Goal: Transaction & Acquisition: Obtain resource

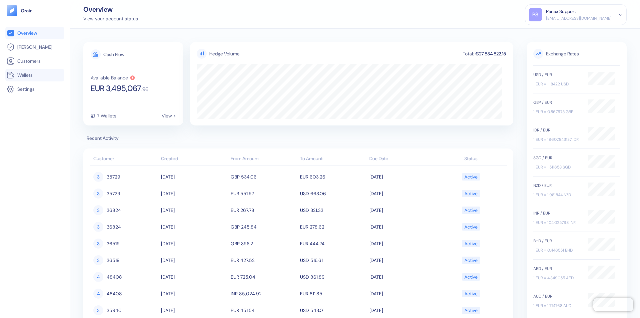
click at [35, 75] on link "Wallets" at bounding box center [35, 75] width 56 height 8
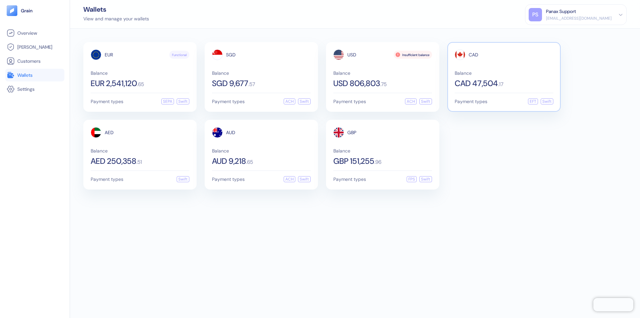
click at [473, 55] on span "CAD" at bounding box center [474, 54] width 10 height 5
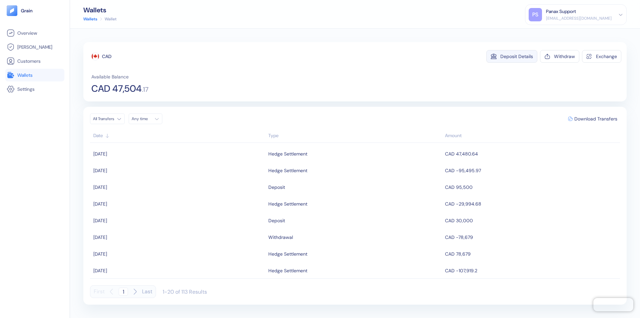
click at [517, 56] on div "Deposit Details" at bounding box center [516, 56] width 33 height 5
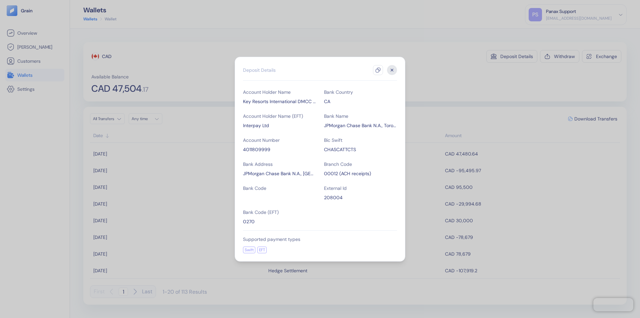
click at [378, 70] on icon "button" at bounding box center [377, 69] width 5 height 5
click at [392, 70] on icon "button" at bounding box center [392, 70] width 2 height 2
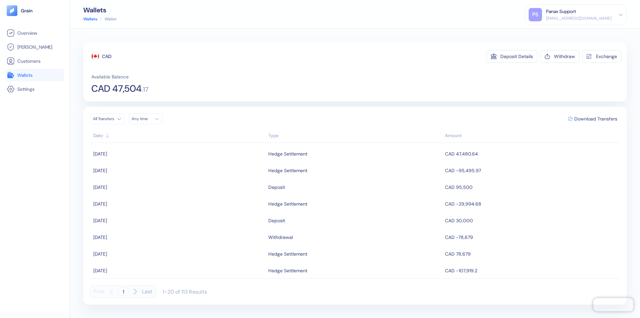
click at [147, 119] on div "Any time" at bounding box center [142, 118] width 20 height 5
click at [155, 172] on button "17" at bounding box center [155, 172] width 8 height 8
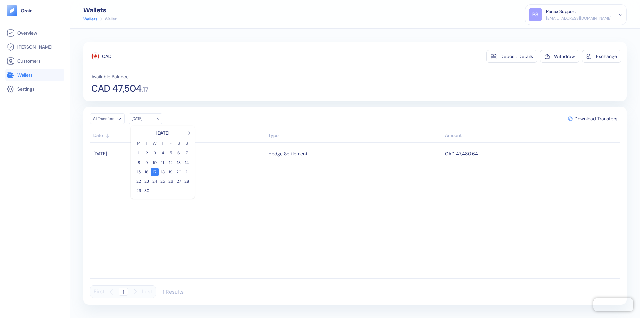
click at [137, 133] on icon "Go to previous month" at bounding box center [137, 133] width 4 height 3
click at [139, 181] on button "18" at bounding box center [139, 181] width 8 height 8
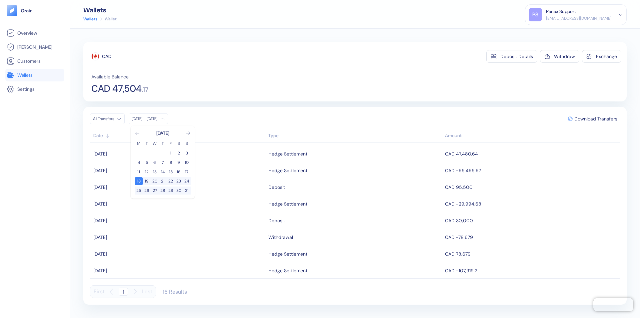
click at [107, 56] on div "CAD" at bounding box center [106, 56] width 9 height 7
click at [596, 119] on span "Download Transfers" at bounding box center [595, 118] width 43 height 5
click at [35, 75] on link "Wallets" at bounding box center [35, 75] width 56 height 8
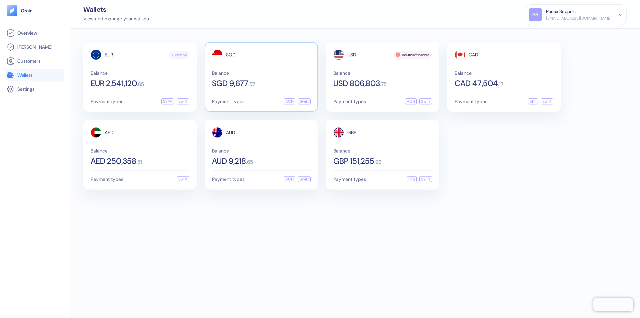
click at [231, 55] on span "SGD" at bounding box center [231, 54] width 10 height 5
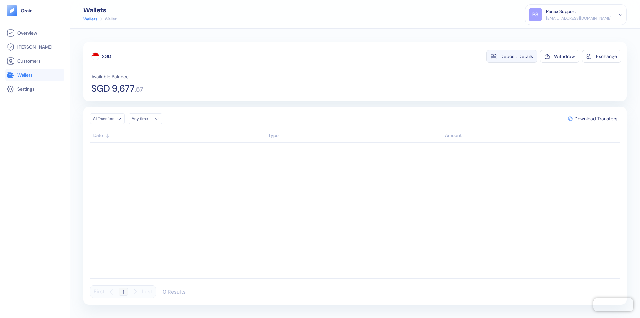
click at [517, 56] on div "Deposit Details" at bounding box center [516, 56] width 33 height 5
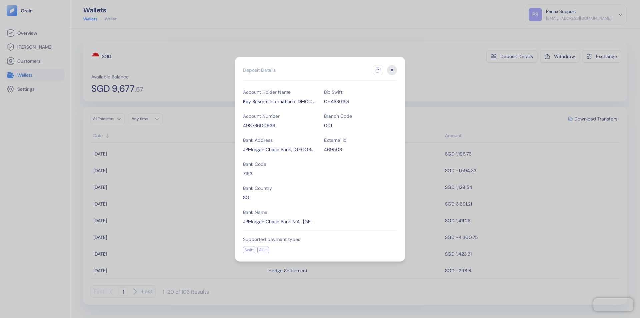
click at [378, 70] on icon "button" at bounding box center [377, 69] width 5 height 5
click at [392, 70] on icon "button" at bounding box center [392, 70] width 2 height 2
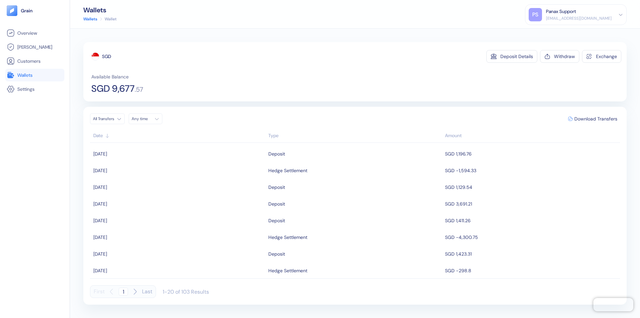
click at [147, 119] on div "Any time" at bounding box center [142, 118] width 20 height 5
click at [155, 172] on button "17" at bounding box center [155, 172] width 8 height 8
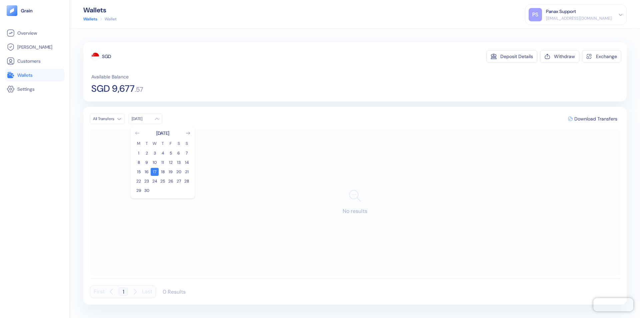
click at [137, 133] on icon "Go to previous month" at bounding box center [137, 133] width 4 height 3
click at [139, 181] on button "18" at bounding box center [139, 181] width 8 height 8
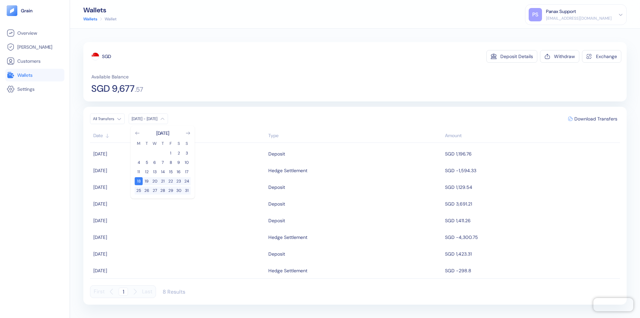
click at [107, 56] on div "SGD" at bounding box center [106, 56] width 9 height 7
click at [596, 119] on span "Download Transfers" at bounding box center [595, 118] width 43 height 5
click at [35, 75] on link "Wallets" at bounding box center [35, 75] width 56 height 8
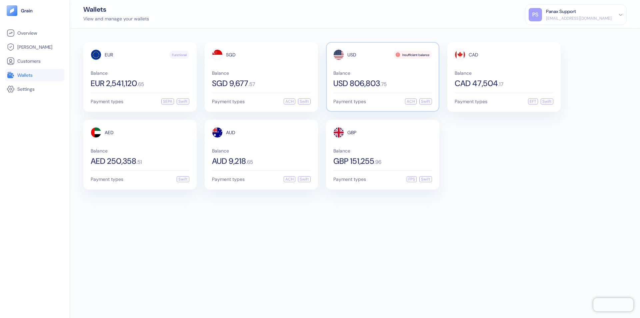
click at [352, 55] on span "USD" at bounding box center [351, 54] width 9 height 5
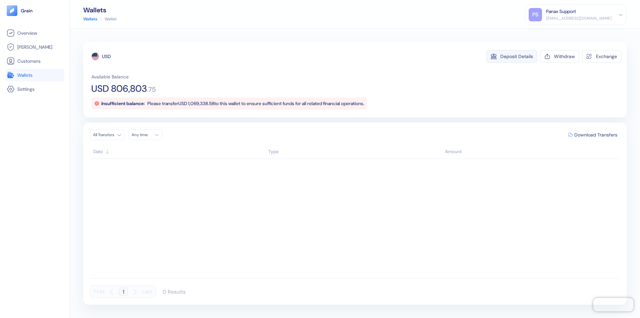
click at [517, 56] on div "Deposit Details" at bounding box center [516, 56] width 33 height 5
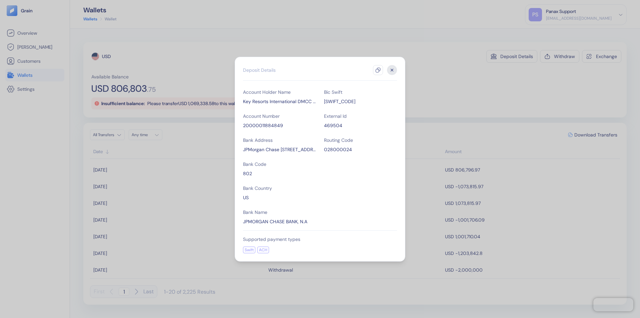
click at [378, 70] on icon "button" at bounding box center [377, 69] width 5 height 5
click at [392, 70] on icon "button" at bounding box center [392, 70] width 2 height 2
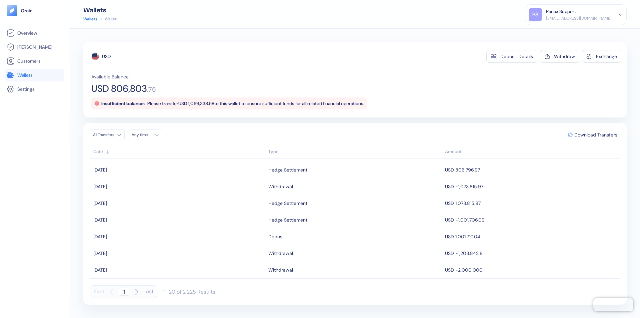
click at [147, 135] on div "Any time" at bounding box center [142, 134] width 20 height 5
click at [155, 188] on button "17" at bounding box center [155, 188] width 8 height 8
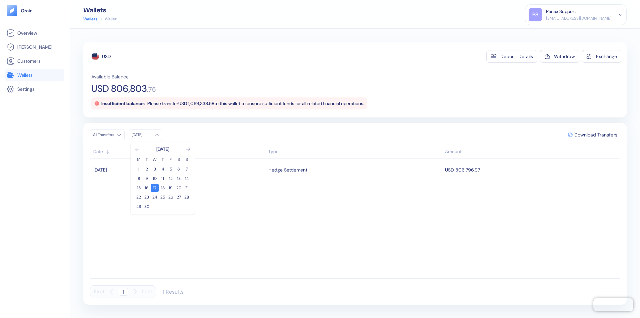
click at [137, 149] on icon "Go to previous month" at bounding box center [137, 149] width 4 height 3
click at [139, 197] on button "18" at bounding box center [139, 197] width 8 height 8
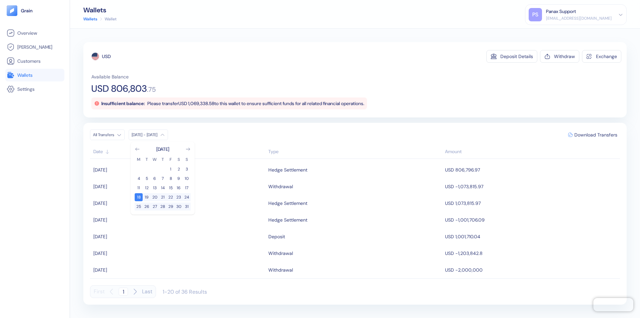
click at [106, 56] on div "USD" at bounding box center [106, 56] width 9 height 7
click at [596, 135] on span "Download Transfers" at bounding box center [595, 134] width 43 height 5
click at [35, 75] on link "Wallets" at bounding box center [35, 75] width 56 height 8
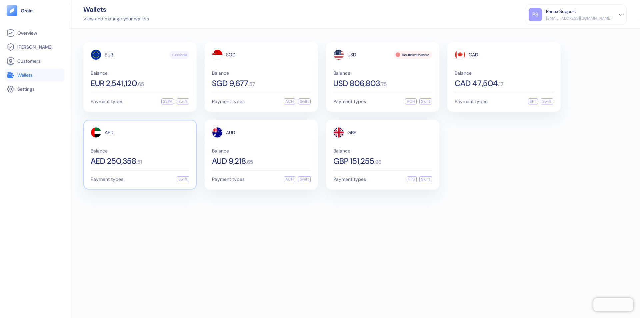
click at [109, 132] on span "AED" at bounding box center [109, 132] width 9 height 5
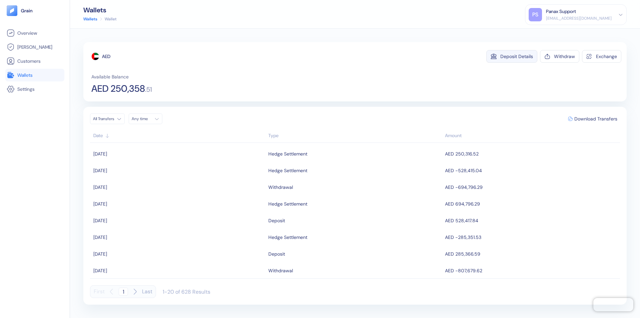
click at [517, 56] on div "Deposit Details" at bounding box center [516, 56] width 33 height 5
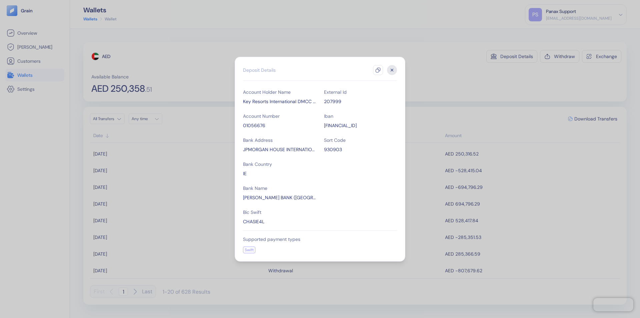
click at [378, 70] on icon "button" at bounding box center [377, 69] width 5 height 5
click at [392, 70] on icon "button" at bounding box center [392, 70] width 2 height 2
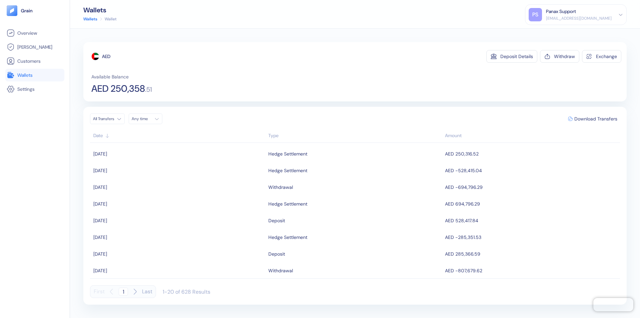
click at [147, 119] on div "Any time" at bounding box center [142, 118] width 20 height 5
click at [155, 172] on button "17" at bounding box center [155, 172] width 8 height 8
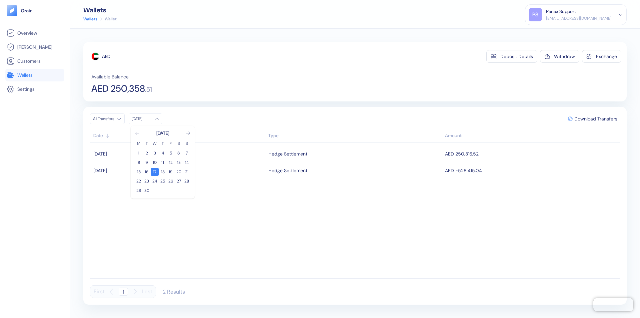
click at [137, 133] on icon "Go to previous month" at bounding box center [137, 133] width 4 height 3
click at [139, 181] on button "18" at bounding box center [139, 181] width 8 height 8
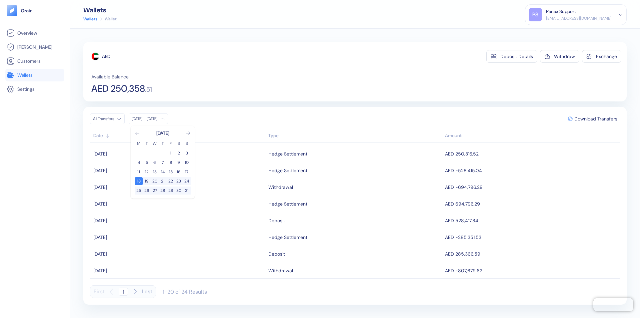
click at [106, 56] on div "AED" at bounding box center [106, 56] width 8 height 7
click at [596, 119] on span "Download Transfers" at bounding box center [595, 118] width 43 height 5
click at [35, 75] on link "Wallets" at bounding box center [35, 75] width 56 height 8
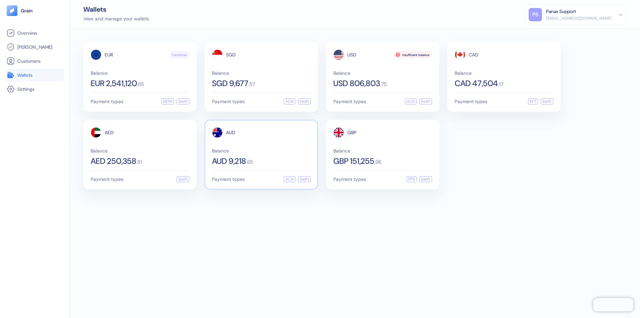
click at [231, 132] on span "AUD" at bounding box center [230, 132] width 9 height 5
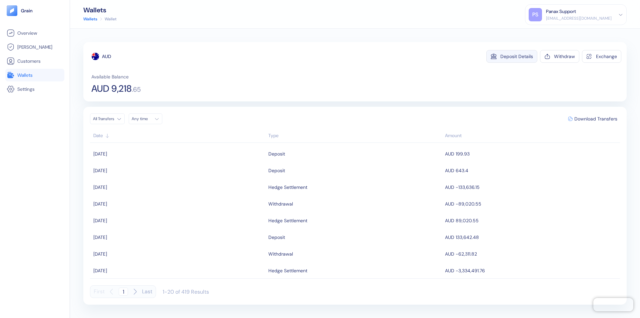
click at [517, 56] on div "Deposit Details" at bounding box center [516, 56] width 33 height 5
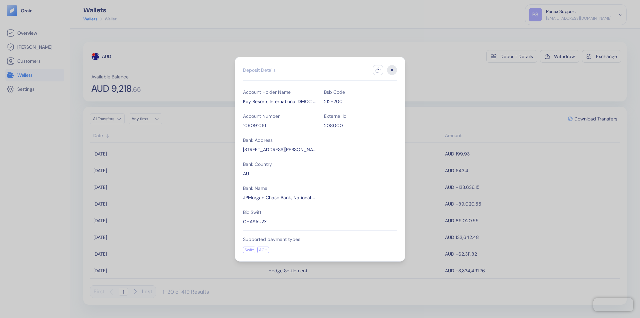
click at [378, 70] on icon "button" at bounding box center [377, 69] width 5 height 5
click at [392, 70] on icon "button" at bounding box center [392, 70] width 2 height 2
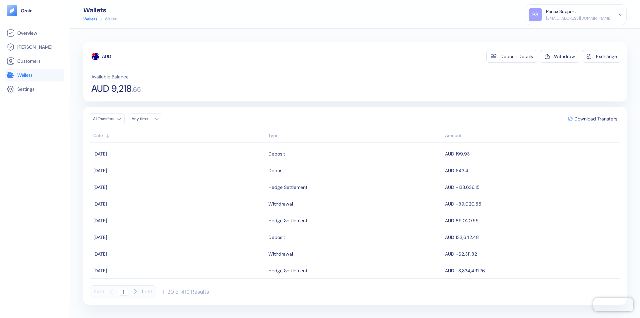
click at [147, 119] on div "Any time" at bounding box center [142, 118] width 20 height 5
click at [155, 172] on button "17" at bounding box center [155, 172] width 8 height 8
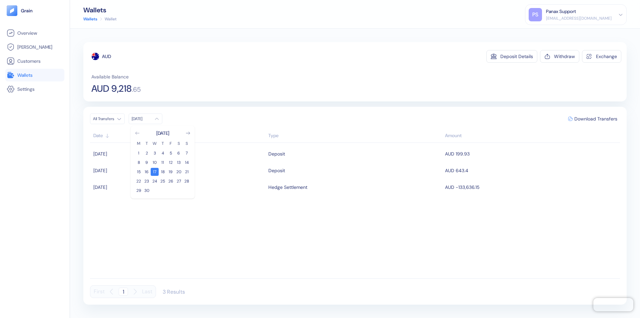
click at [137, 133] on icon "Go to previous month" at bounding box center [137, 133] width 4 height 3
click at [139, 181] on button "18" at bounding box center [139, 181] width 8 height 8
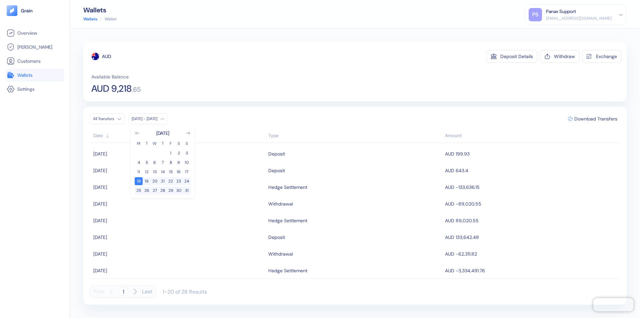
click at [107, 56] on div "AUD" at bounding box center [106, 56] width 9 height 7
click at [596, 119] on span "Download Transfers" at bounding box center [595, 118] width 43 height 5
click at [35, 75] on link "Wallets" at bounding box center [35, 75] width 56 height 8
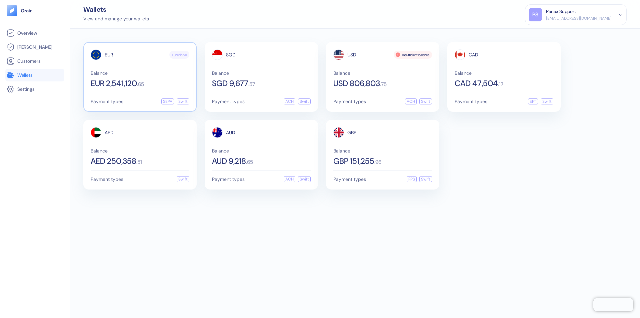
click at [109, 55] on span "EUR" at bounding box center [109, 54] width 8 height 5
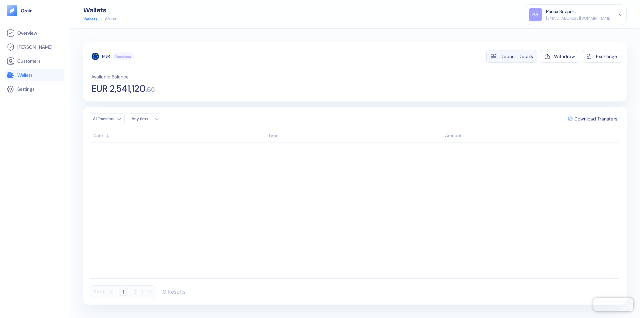
click at [517, 56] on div "Deposit Details" at bounding box center [516, 56] width 33 height 5
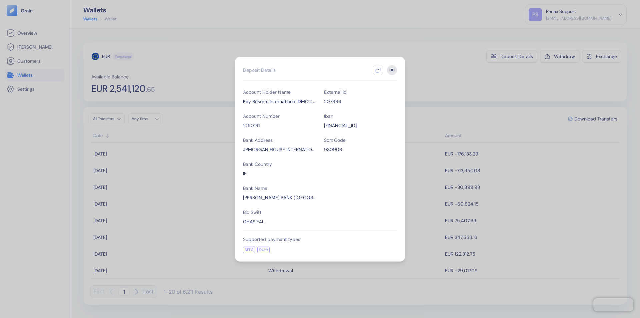
click at [378, 70] on icon "button" at bounding box center [377, 69] width 5 height 5
click at [392, 70] on icon "button" at bounding box center [392, 70] width 2 height 2
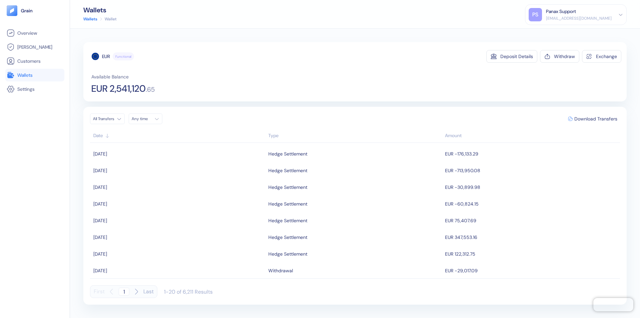
click at [147, 119] on div "Any time" at bounding box center [142, 118] width 20 height 5
click at [155, 172] on button "17" at bounding box center [155, 172] width 8 height 8
click at [137, 133] on icon "Go to previous month" at bounding box center [137, 133] width 4 height 3
click at [139, 181] on button "18" at bounding box center [139, 181] width 8 height 8
click at [106, 56] on div "EUR" at bounding box center [106, 56] width 8 height 7
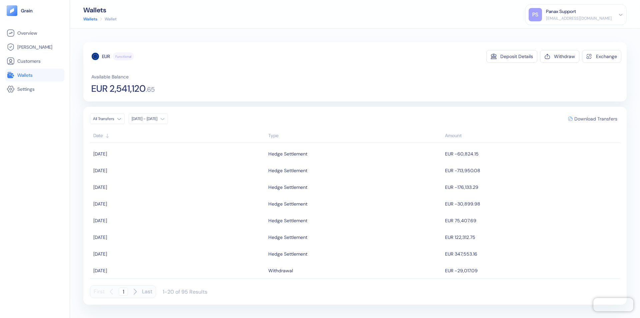
click at [596, 119] on span "Download Transfers" at bounding box center [595, 118] width 43 height 5
click at [35, 75] on link "Wallets" at bounding box center [35, 75] width 56 height 8
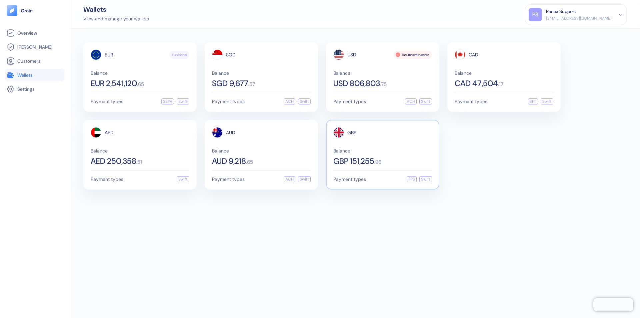
click at [352, 132] on span "GBP" at bounding box center [351, 132] width 9 height 5
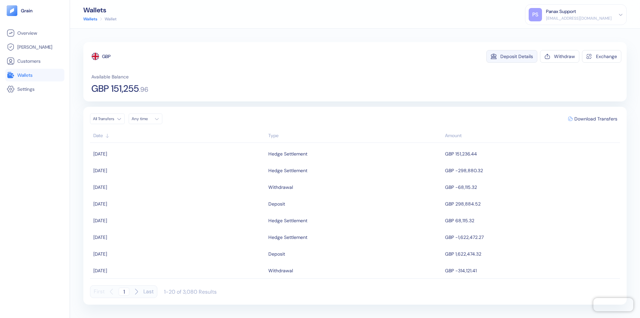
click at [517, 56] on div "Deposit Details" at bounding box center [516, 56] width 33 height 5
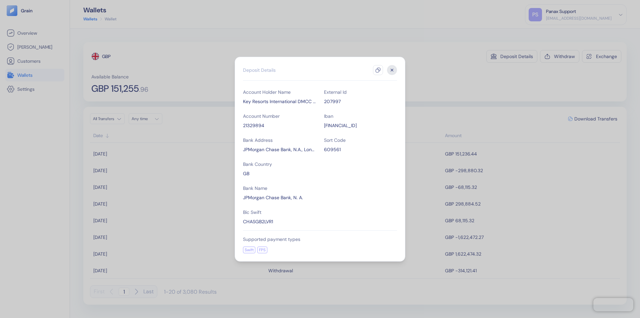
click at [378, 70] on icon "button" at bounding box center [377, 69] width 5 height 5
click at [392, 70] on icon "button" at bounding box center [392, 70] width 2 height 2
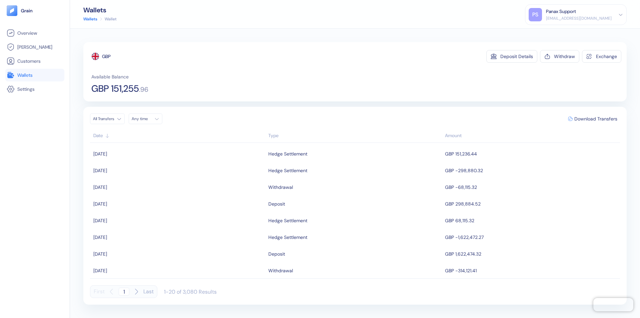
click at [147, 119] on div "Any time" at bounding box center [142, 118] width 20 height 5
click at [155, 172] on button "17" at bounding box center [155, 172] width 8 height 8
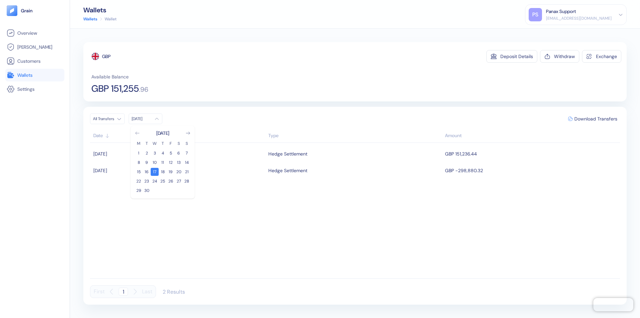
click at [137, 133] on icon "Go to previous month" at bounding box center [137, 133] width 4 height 3
click at [139, 181] on button "18" at bounding box center [139, 181] width 8 height 8
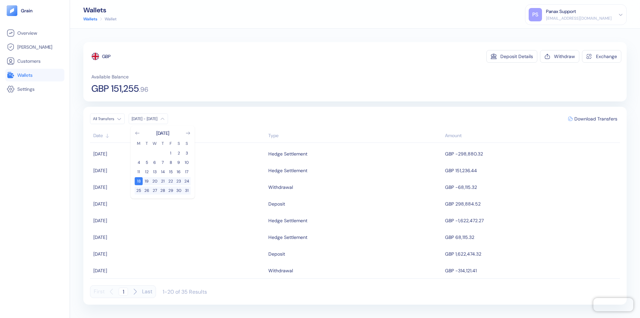
click at [107, 56] on div "GBP" at bounding box center [106, 56] width 9 height 7
click at [596, 119] on span "Download Transfers" at bounding box center [595, 118] width 43 height 5
click at [576, 15] on div "Panax Support" at bounding box center [561, 11] width 30 height 7
click at [556, 33] on div "Sign Out" at bounding box center [546, 33] width 18 height 7
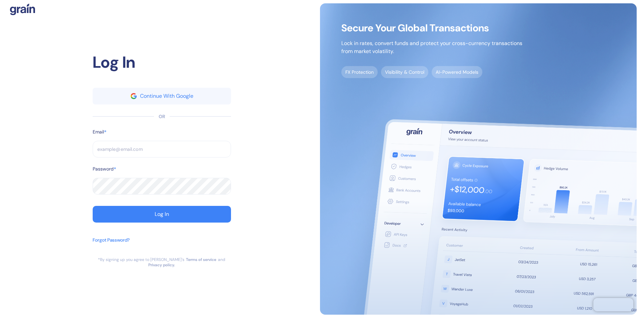
click at [162, 152] on input "text" at bounding box center [162, 149] width 138 height 17
type input "[EMAIL_ADDRESS][DOMAIN_NAME]"
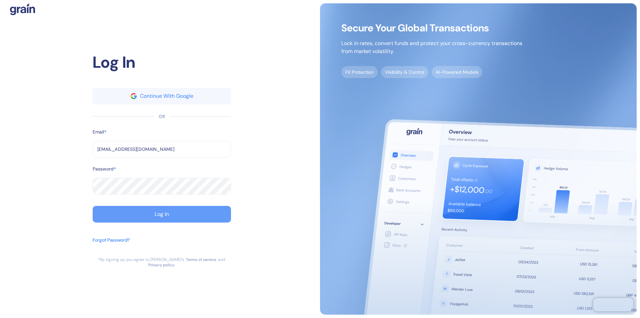
click at [162, 217] on div "Log In" at bounding box center [162, 213] width 14 height 5
